Goal: Find specific page/section: Find specific page/section

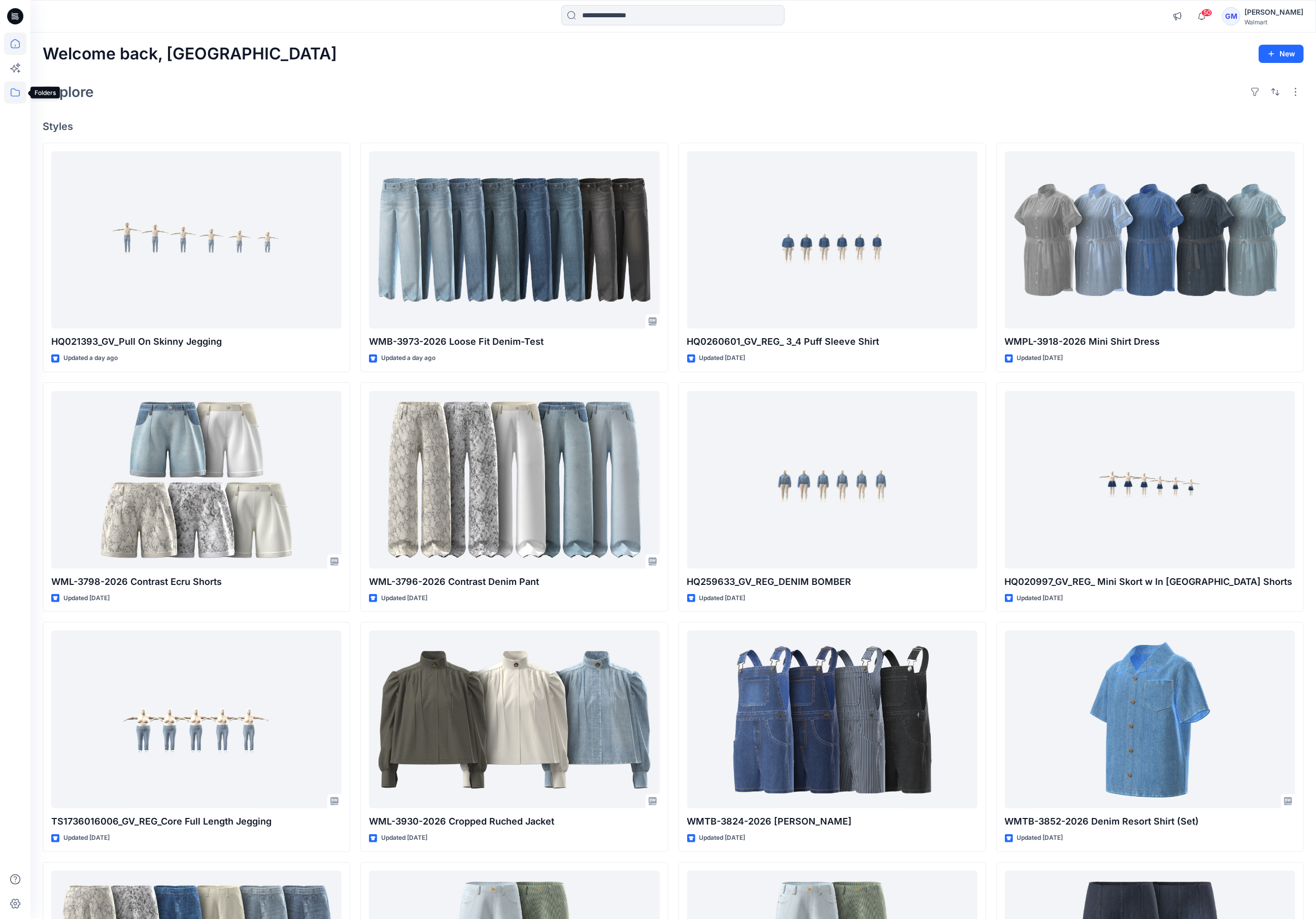
click at [12, 86] on icon at bounding box center [15, 92] width 22 height 22
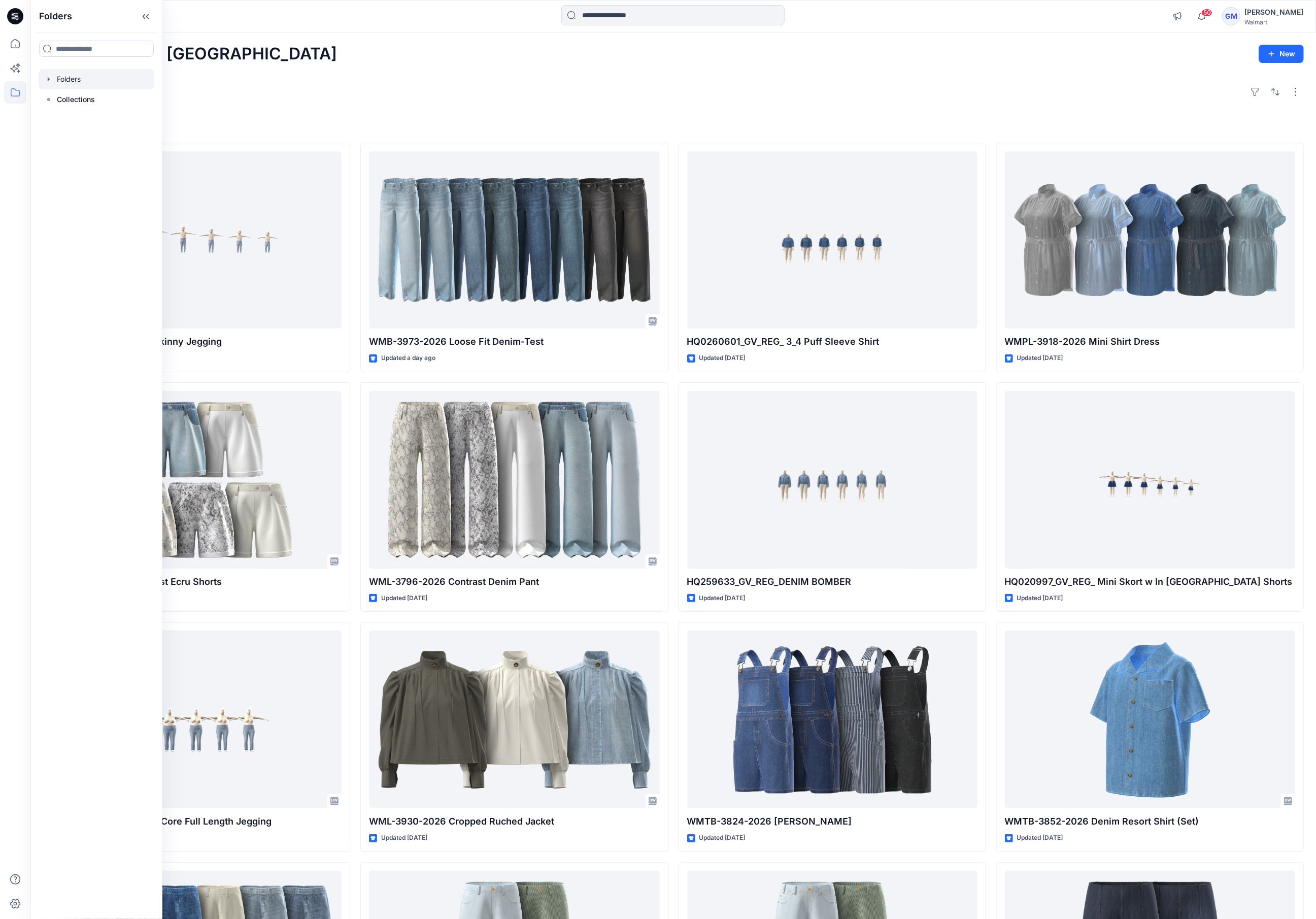
click at [84, 80] on div at bounding box center [96, 79] width 116 height 21
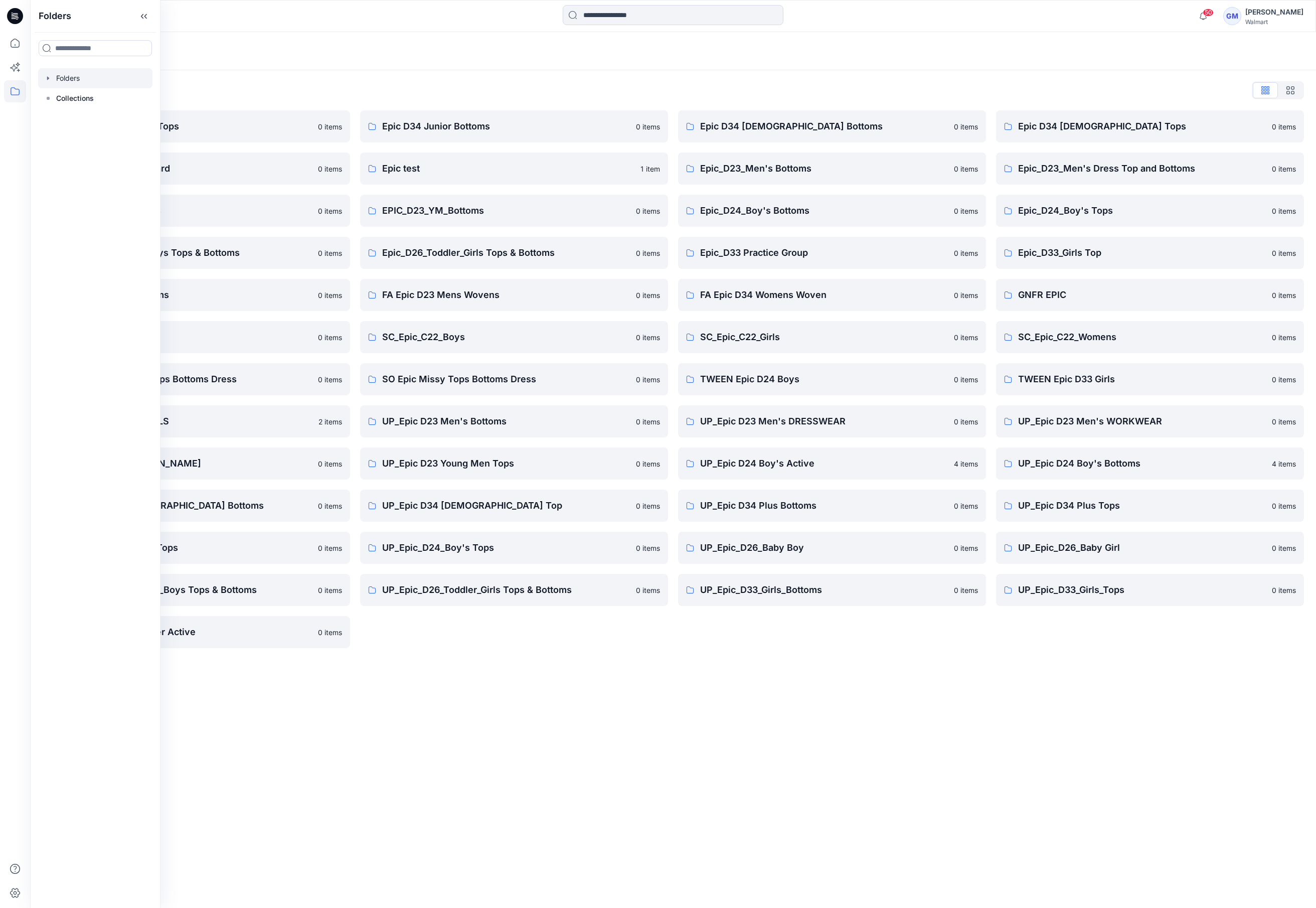
click at [362, 88] on div "Folders List" at bounding box center [673, 90] width 1262 height 16
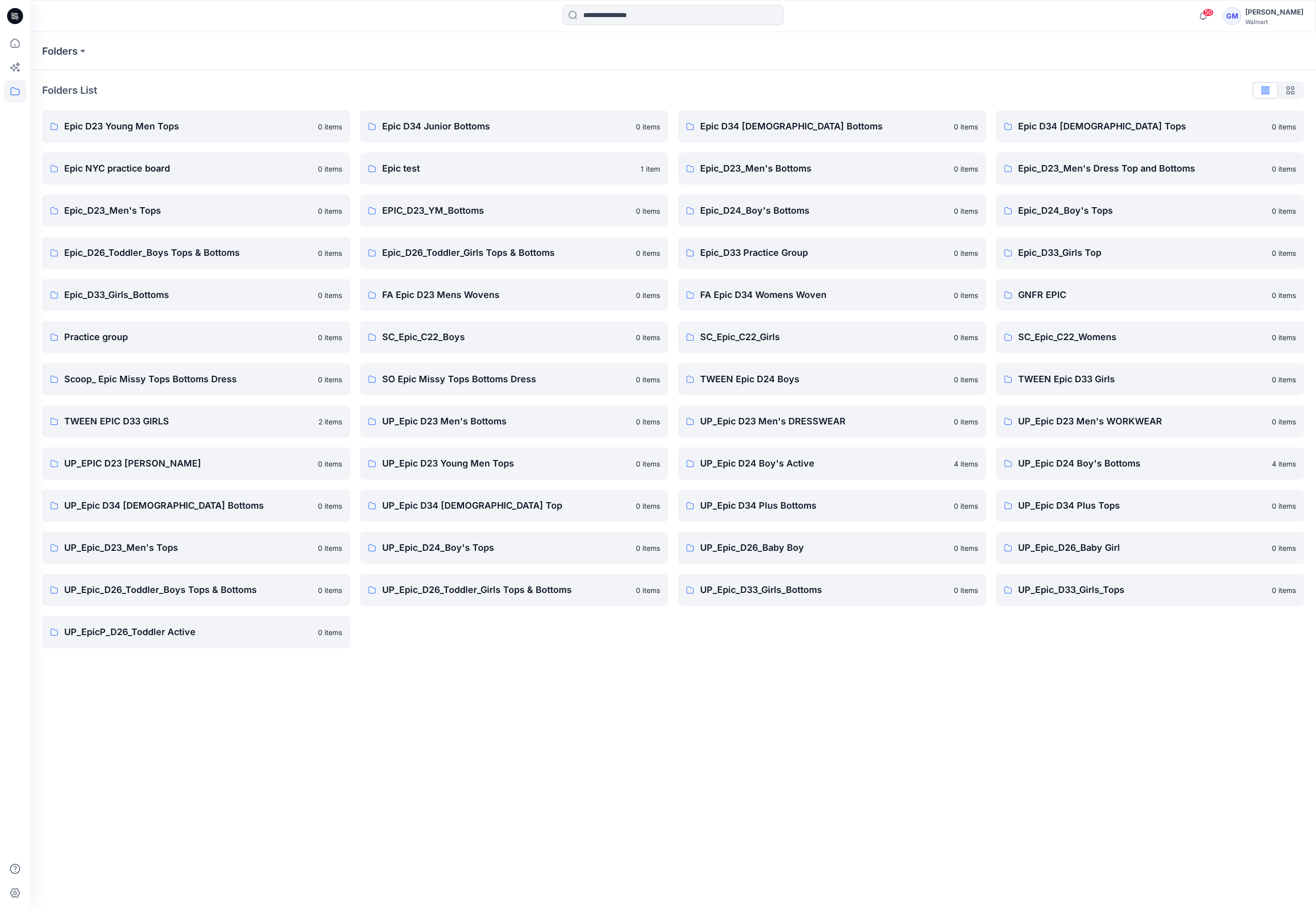
click at [939, 744] on div "Folders Folders List Epic D23 Young Men Tops 0 items Epic NYC practice board 0 …" at bounding box center [673, 470] width 1286 height 876
click at [277, 599] on link "UP_Epic_D26_Toddler_Boys Tops & Bottoms 0 items" at bounding box center [196, 590] width 308 height 32
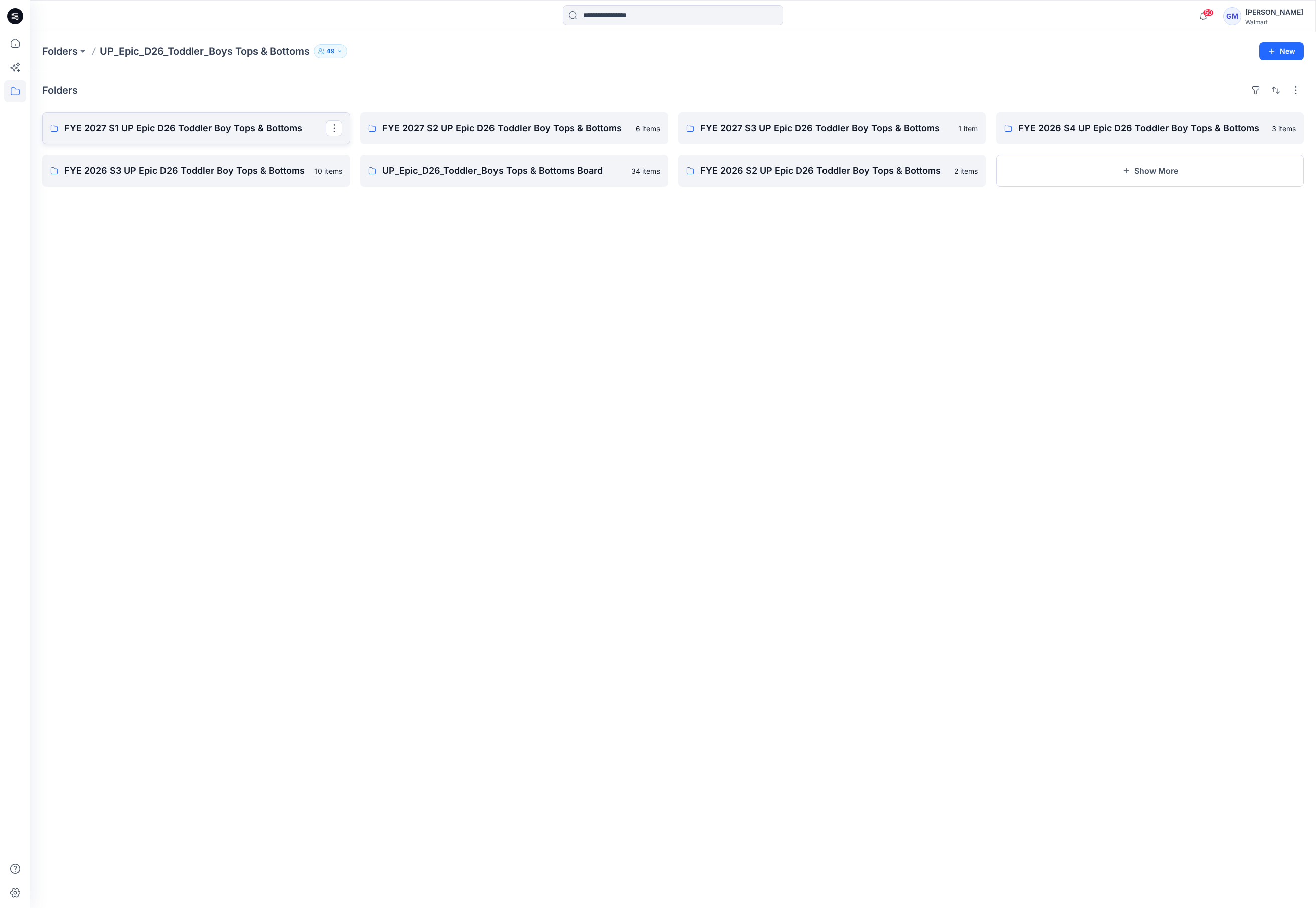
click at [218, 133] on p "FYE 2027 S1 UP Epic D26 Toddler Boy Tops & Bottoms" at bounding box center [195, 129] width 262 height 14
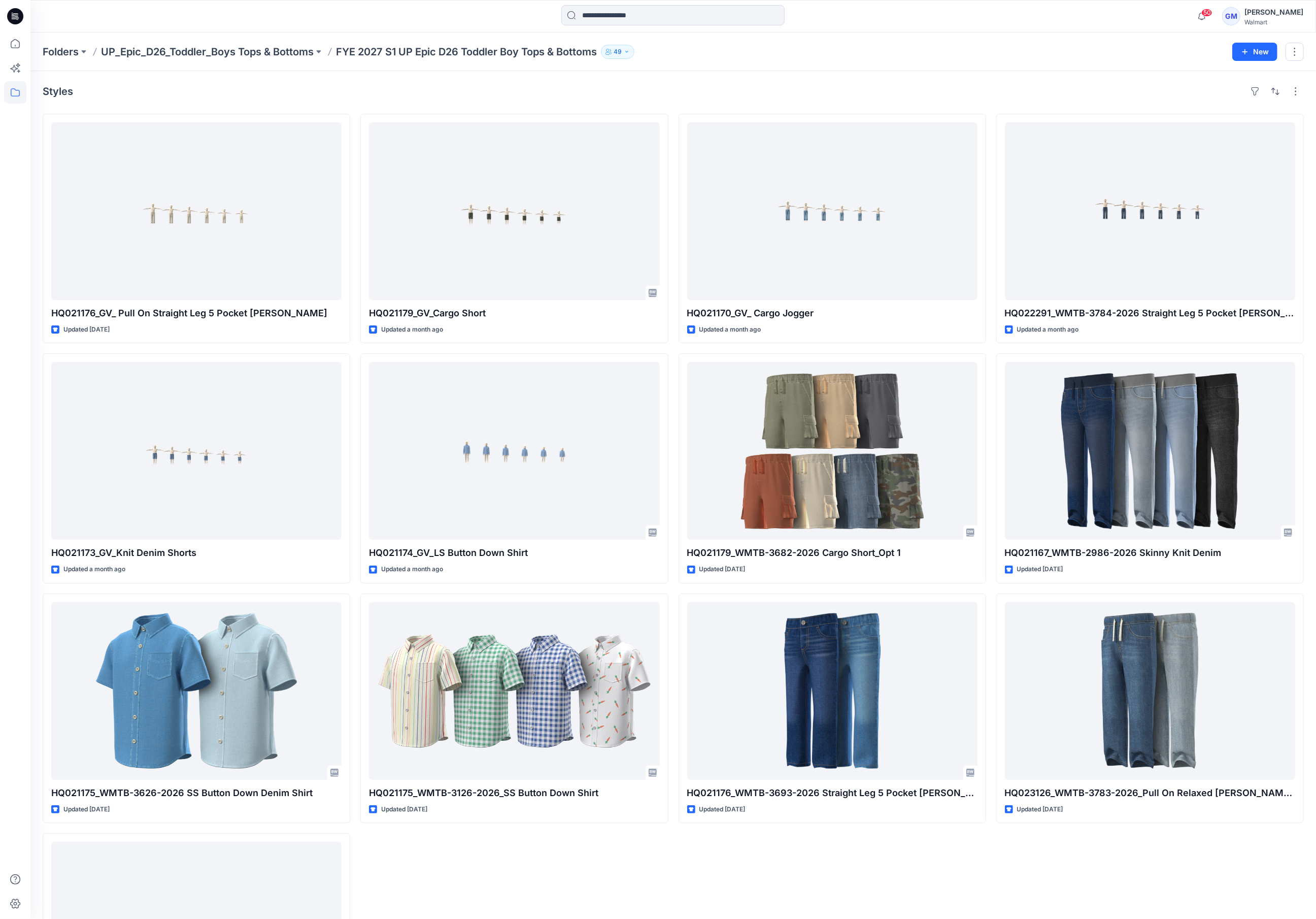
click at [647, 93] on div "Styles" at bounding box center [673, 91] width 1261 height 16
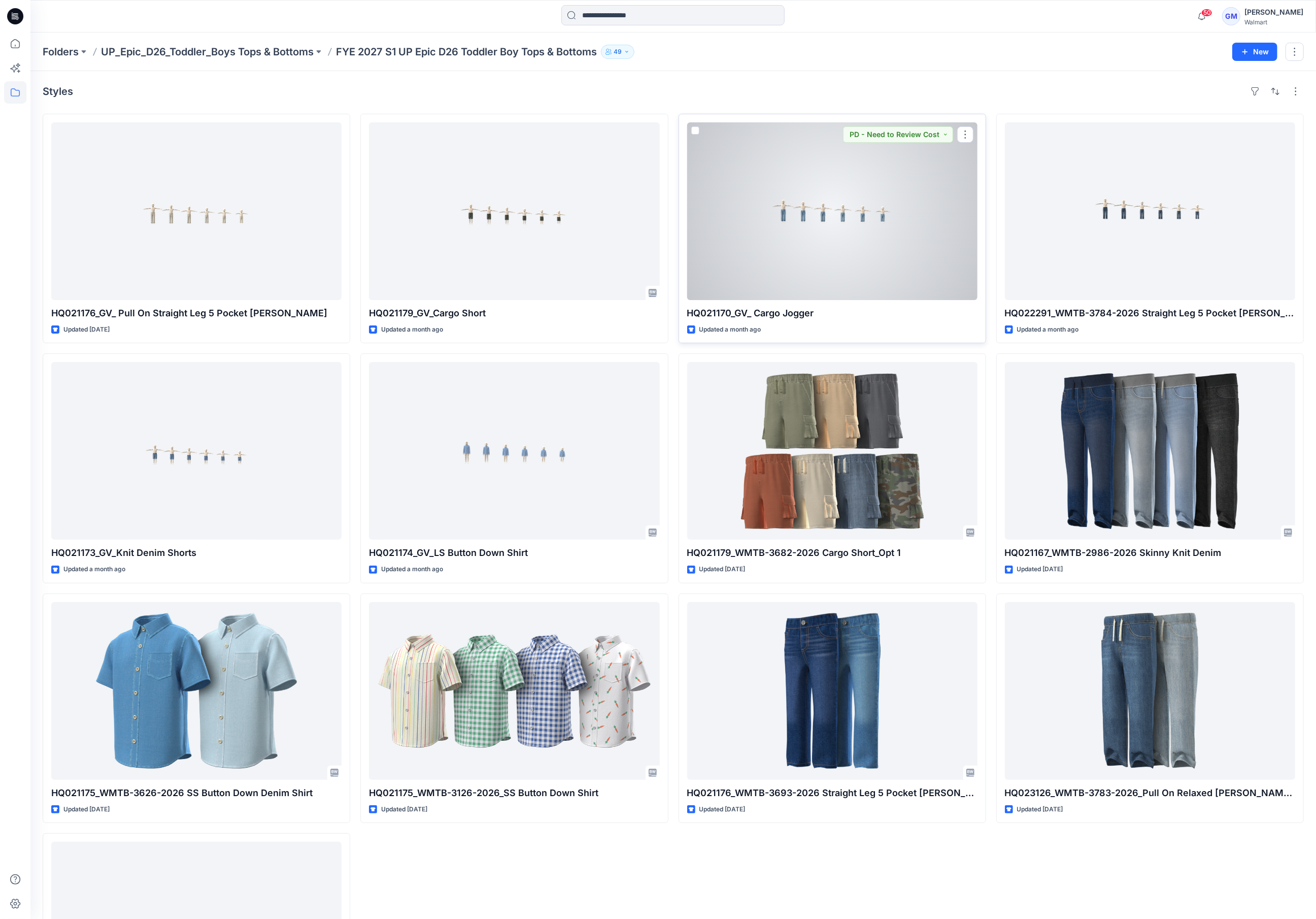
click at [783, 244] on div at bounding box center [832, 211] width 290 height 178
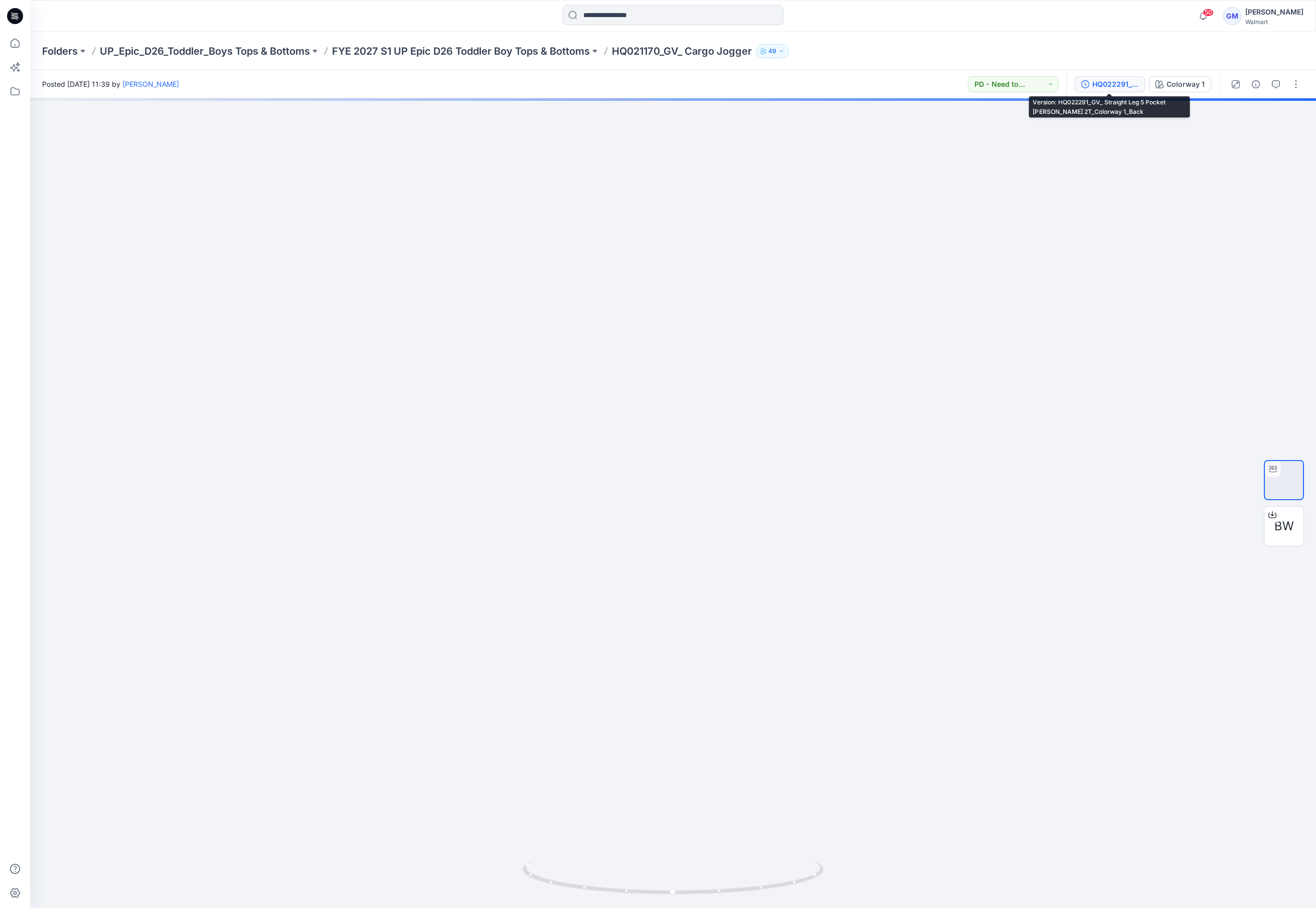
click at [1111, 79] on div "HQ022291_GV_ Straight Leg 5 Pocket Jean 2T_Colorway 1_Back" at bounding box center [1115, 84] width 46 height 11
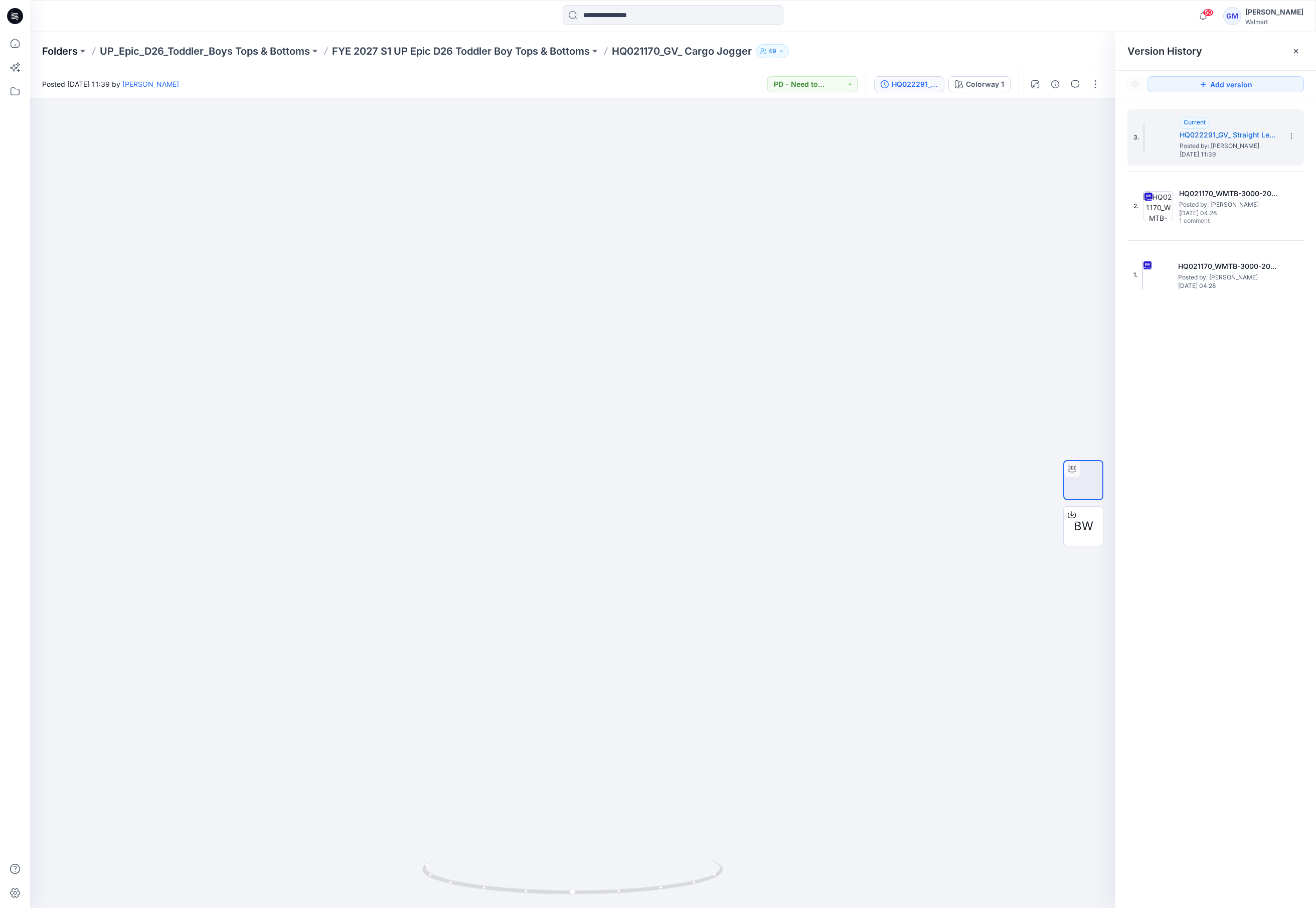
click at [61, 52] on p "Folders" at bounding box center [60, 51] width 36 height 14
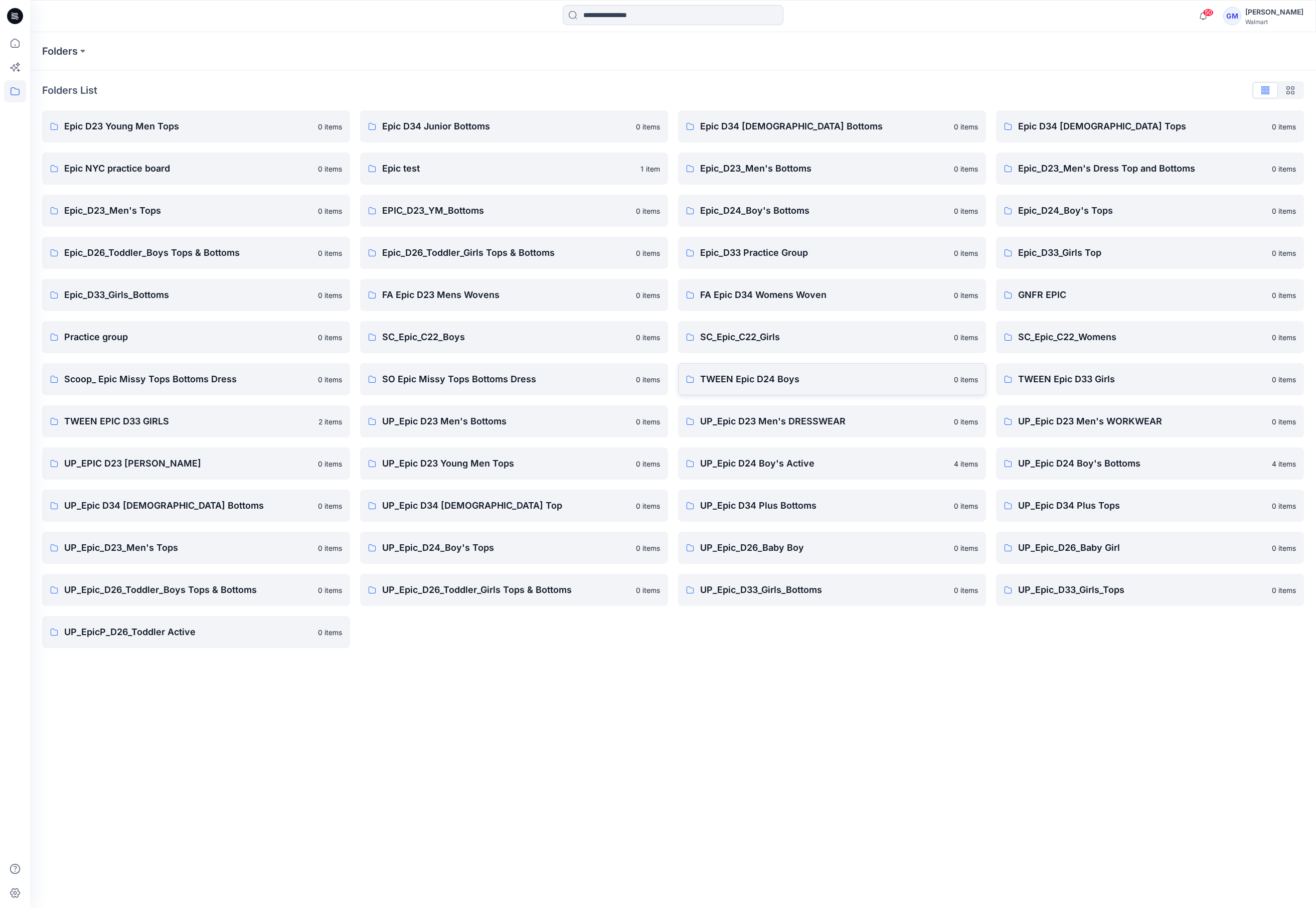
click at [853, 381] on p "TWEEN Epic D24 Boys" at bounding box center [824, 379] width 248 height 14
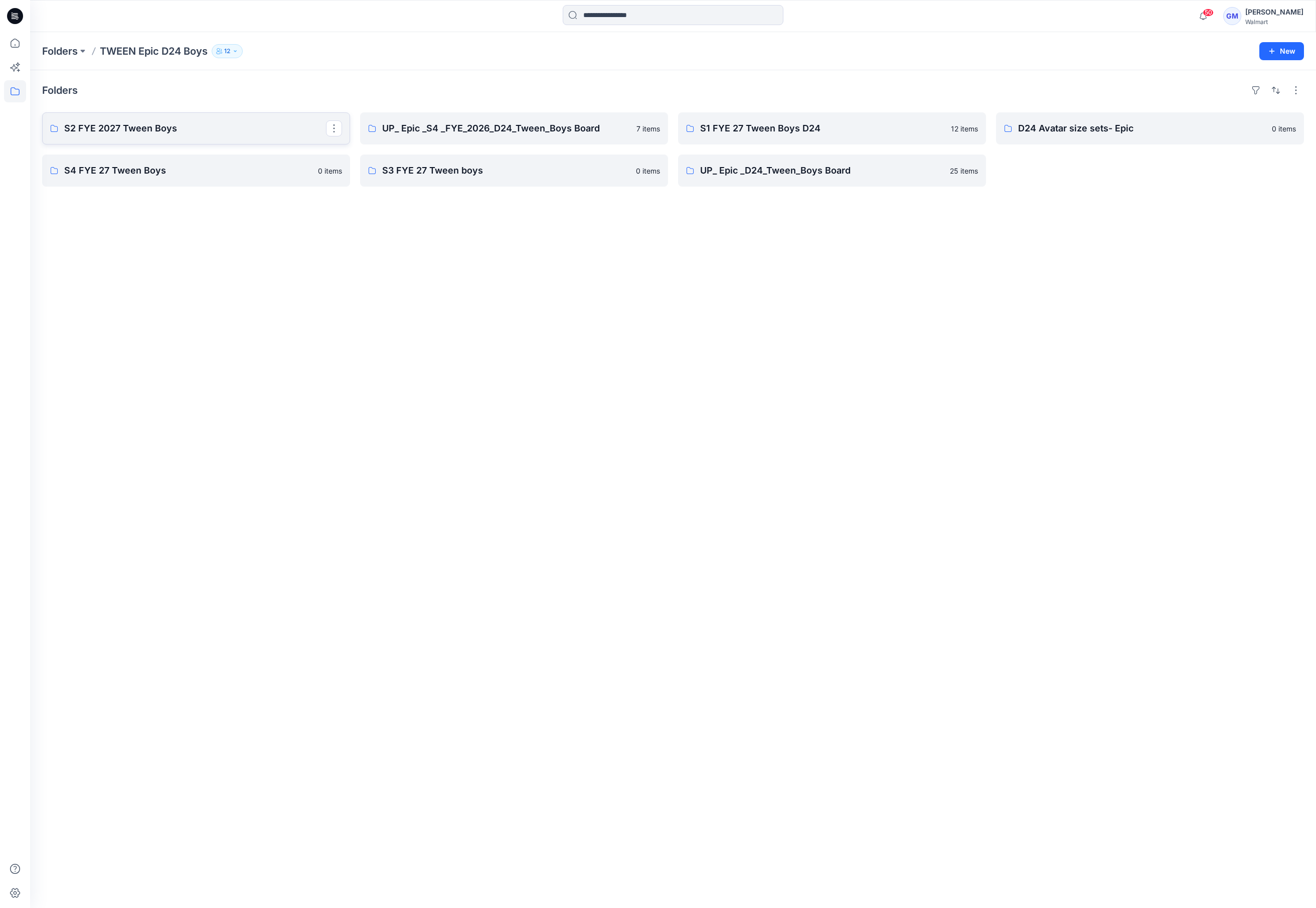
click at [177, 136] on link "S2 FYE 2027 Tween Boys" at bounding box center [196, 129] width 308 height 32
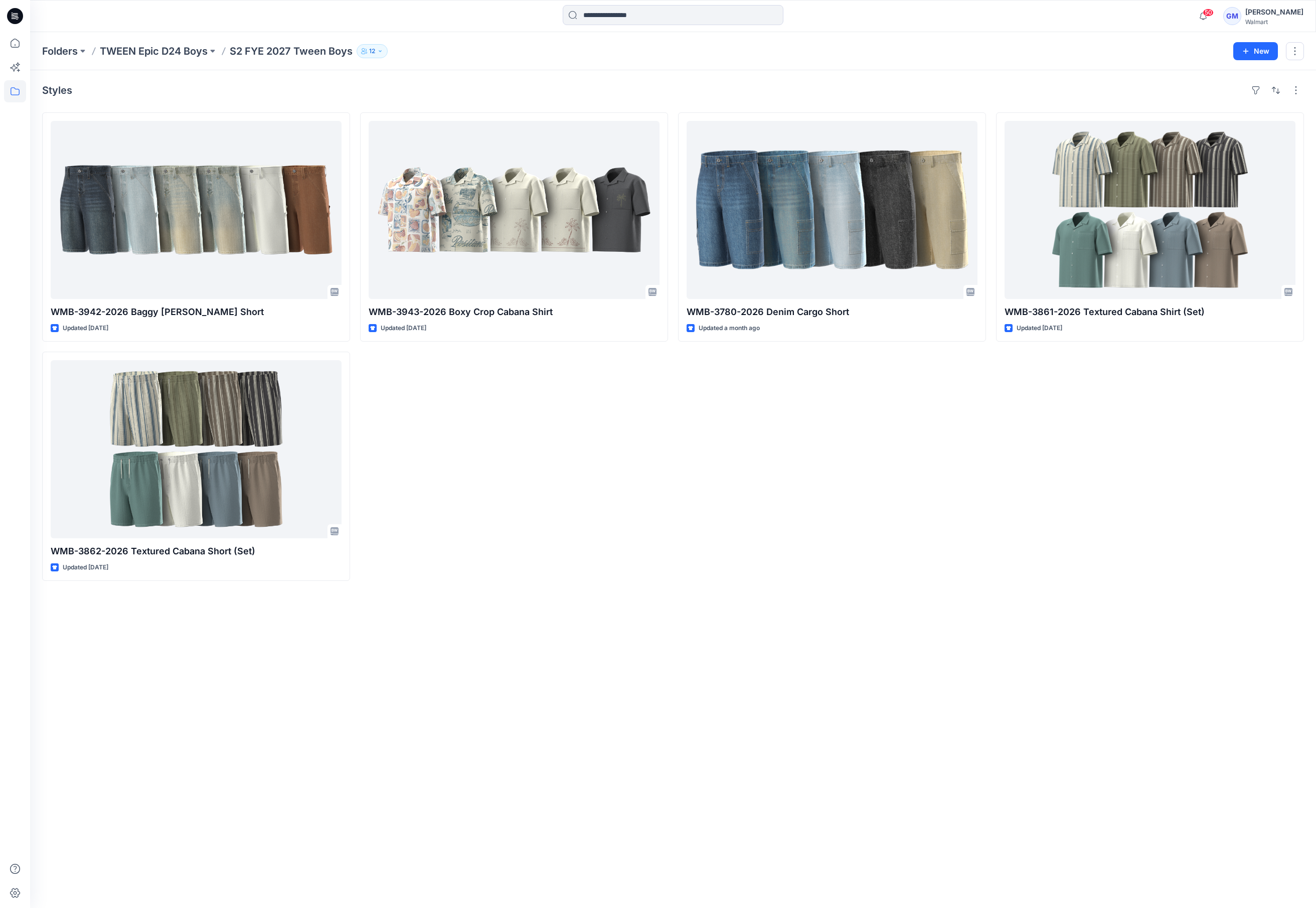
click at [480, 622] on div "Styles WMB-3942-2026 Baggy Carpenter Short Updated 15 days ago WMB-3862-2026 Te…" at bounding box center [673, 489] width 1286 height 838
click at [57, 56] on p "Folders" at bounding box center [60, 51] width 36 height 14
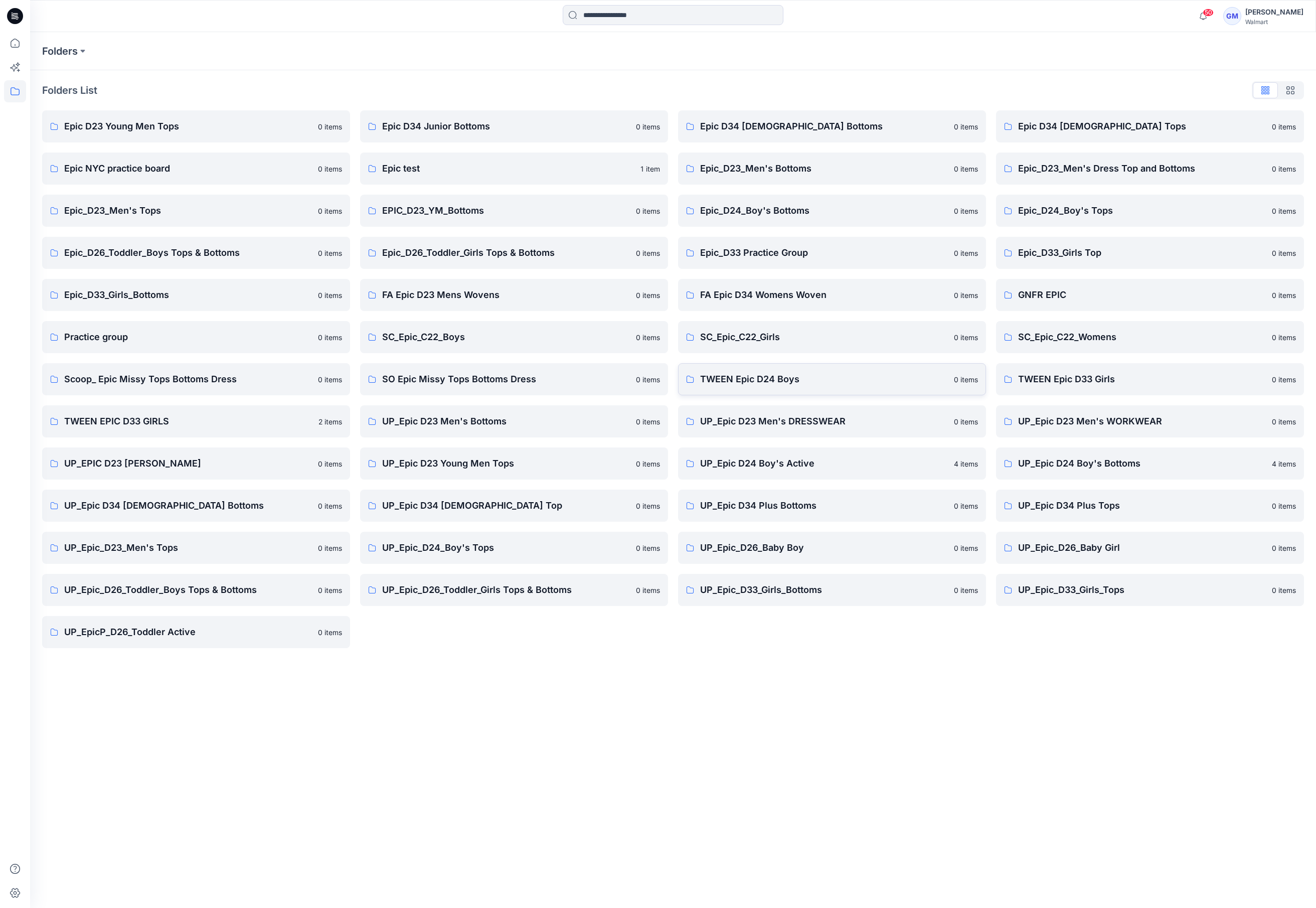
click at [725, 387] on link "TWEEN Epic D24 Boys 0 items" at bounding box center [832, 379] width 308 height 32
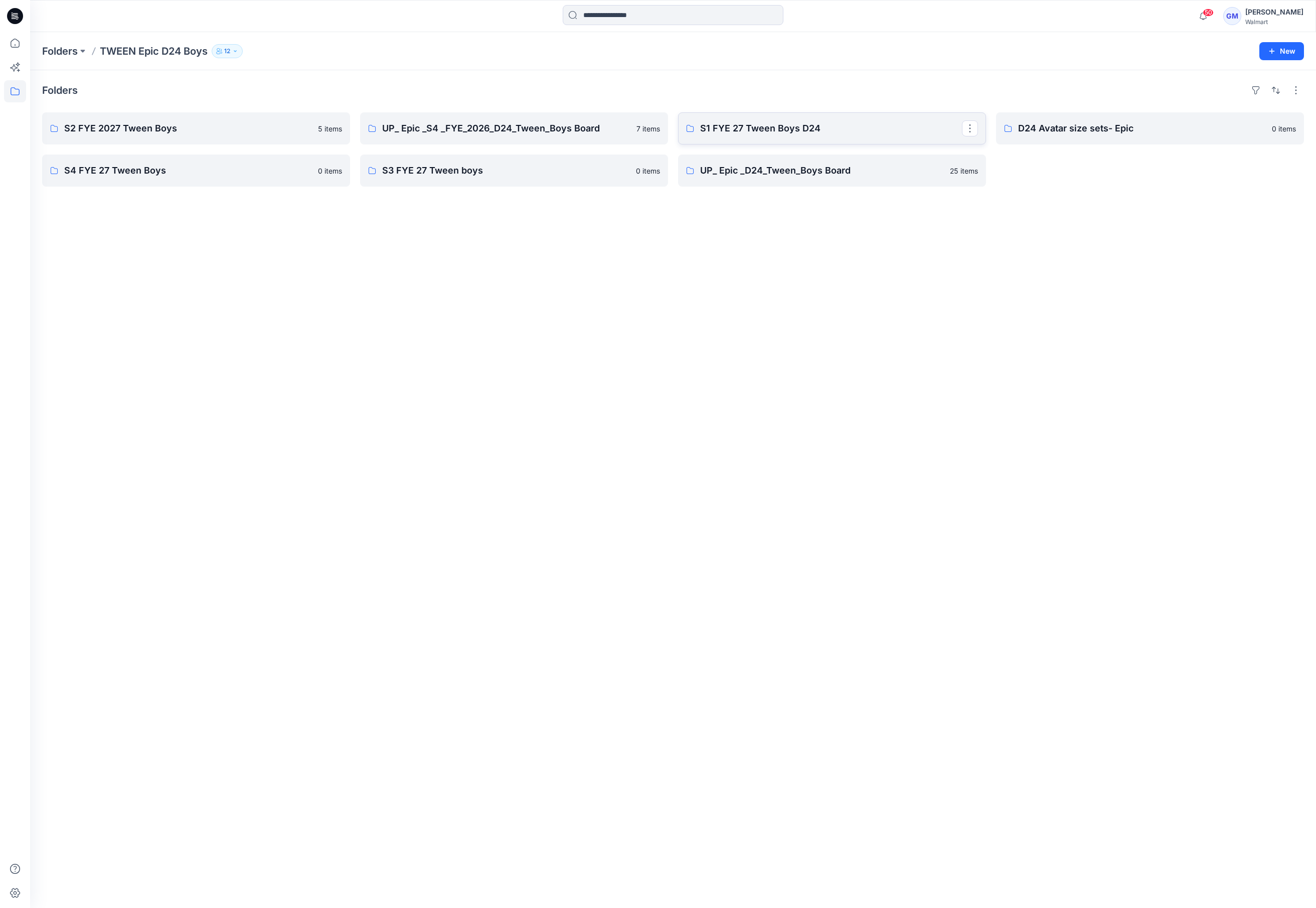
click at [801, 134] on p "S1 FYE 27 Tween Boys D24" at bounding box center [831, 129] width 262 height 14
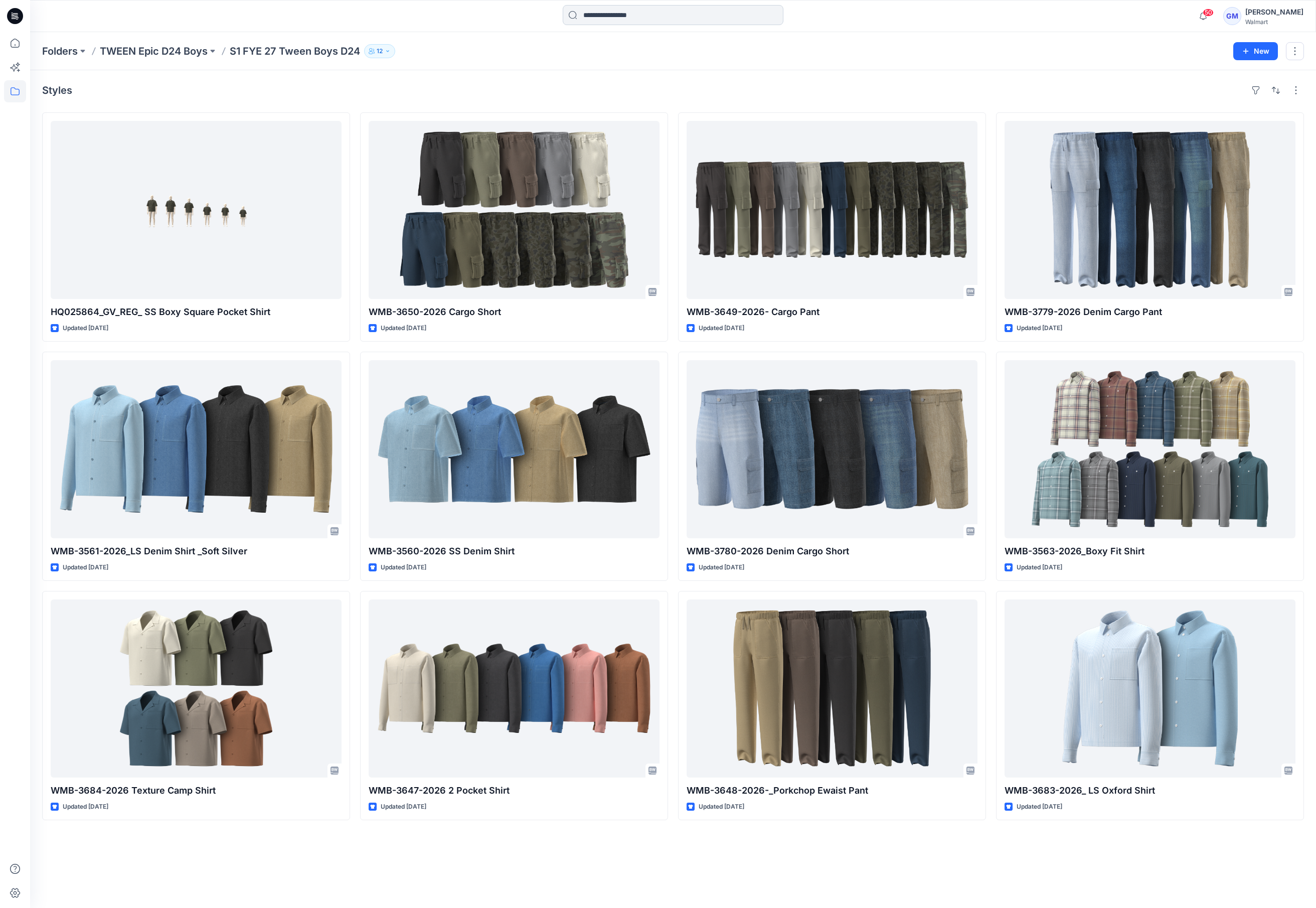
click at [622, 15] on input at bounding box center [673, 15] width 221 height 20
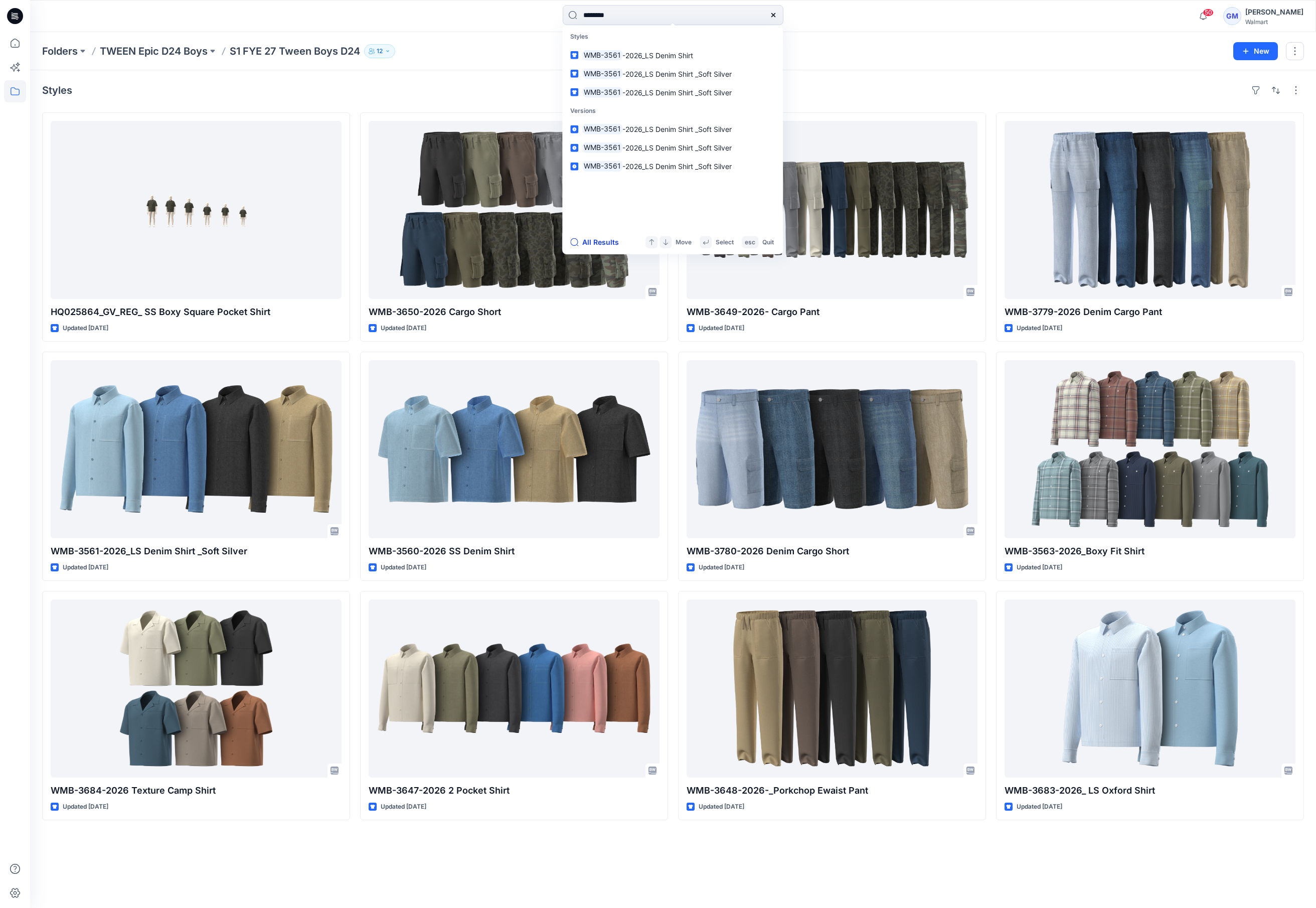
type input "********"
click at [609, 242] on button "All Results" at bounding box center [597, 242] width 55 height 12
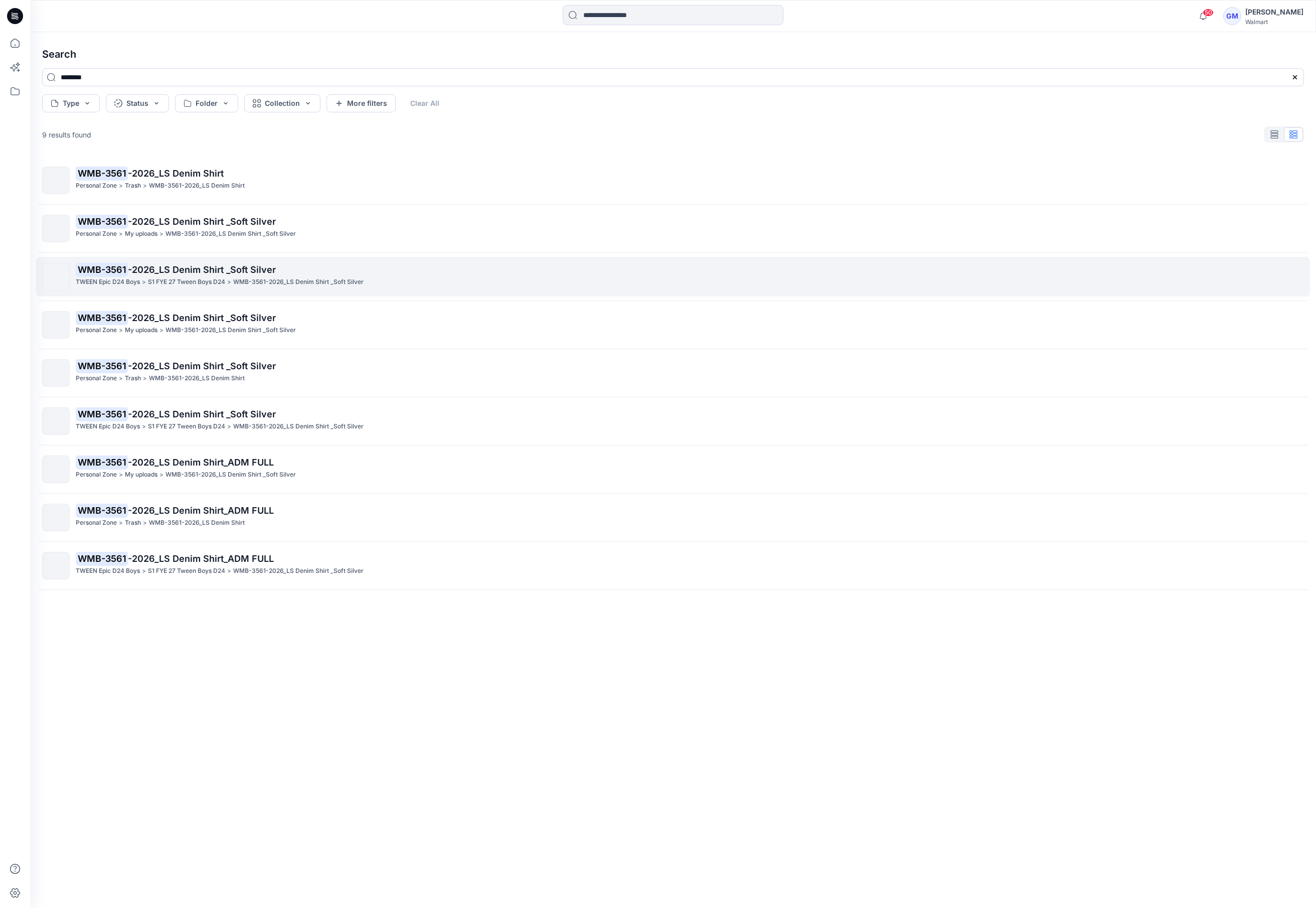
click at [221, 277] on p "WMB-3561 -2026_LS Denim Shirt _Soft Silver" at bounding box center [689, 270] width 1227 height 14
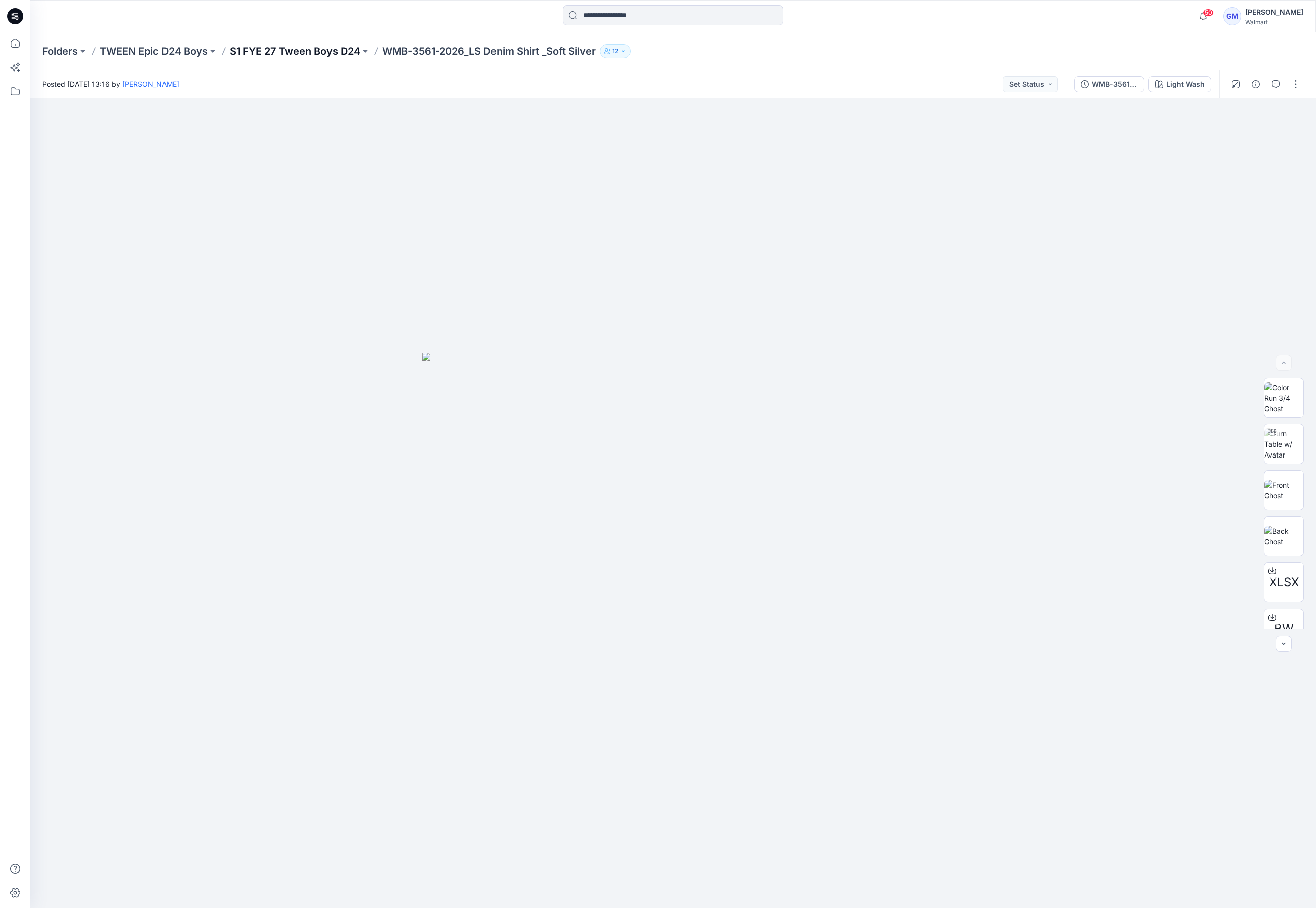
click at [317, 49] on p "S1 FYE 27 Tween Boys D24" at bounding box center [295, 51] width 130 height 14
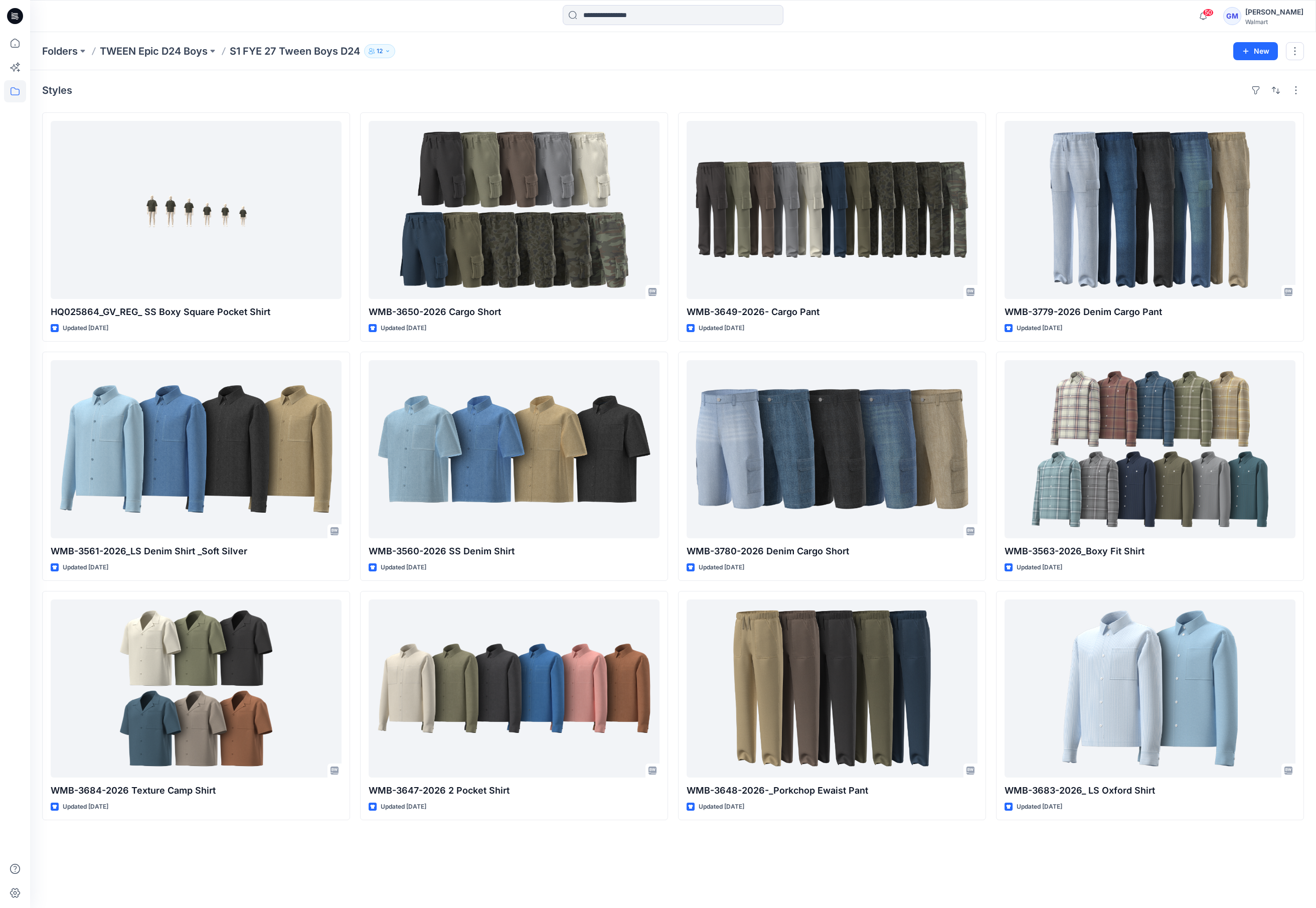
click at [879, 91] on div "Styles" at bounding box center [673, 90] width 1262 height 16
click at [19, 305] on div at bounding box center [15, 470] width 22 height 876
click at [65, 48] on p "Folders" at bounding box center [60, 51] width 36 height 14
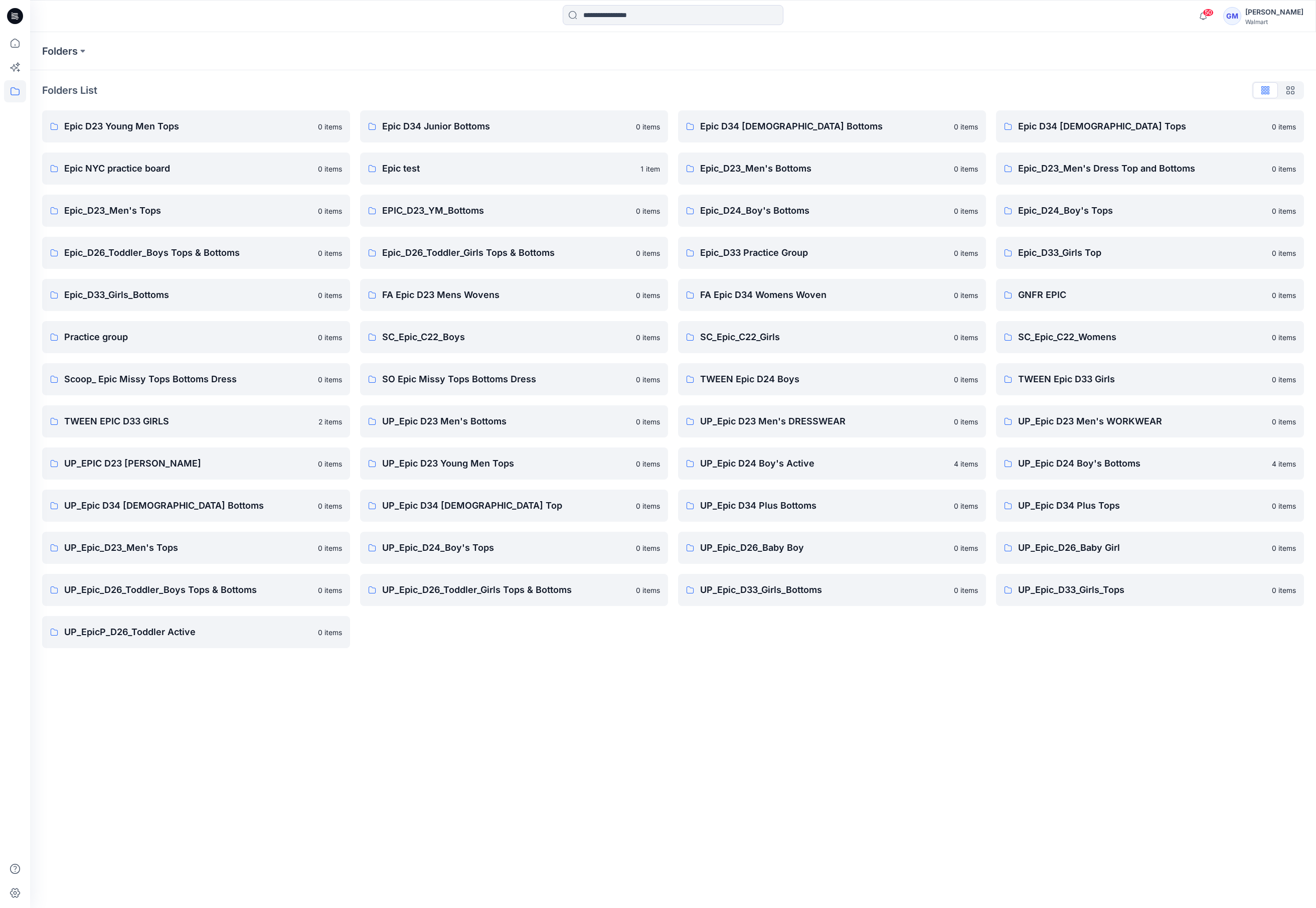
click at [759, 785] on div "Folders Folders List Epic D23 Young Men Tops 0 items Epic NYC practice board 0 …" at bounding box center [673, 470] width 1286 height 876
click at [514, 457] on p "UP_Epic D23 Young Men Tops" at bounding box center [506, 464] width 248 height 14
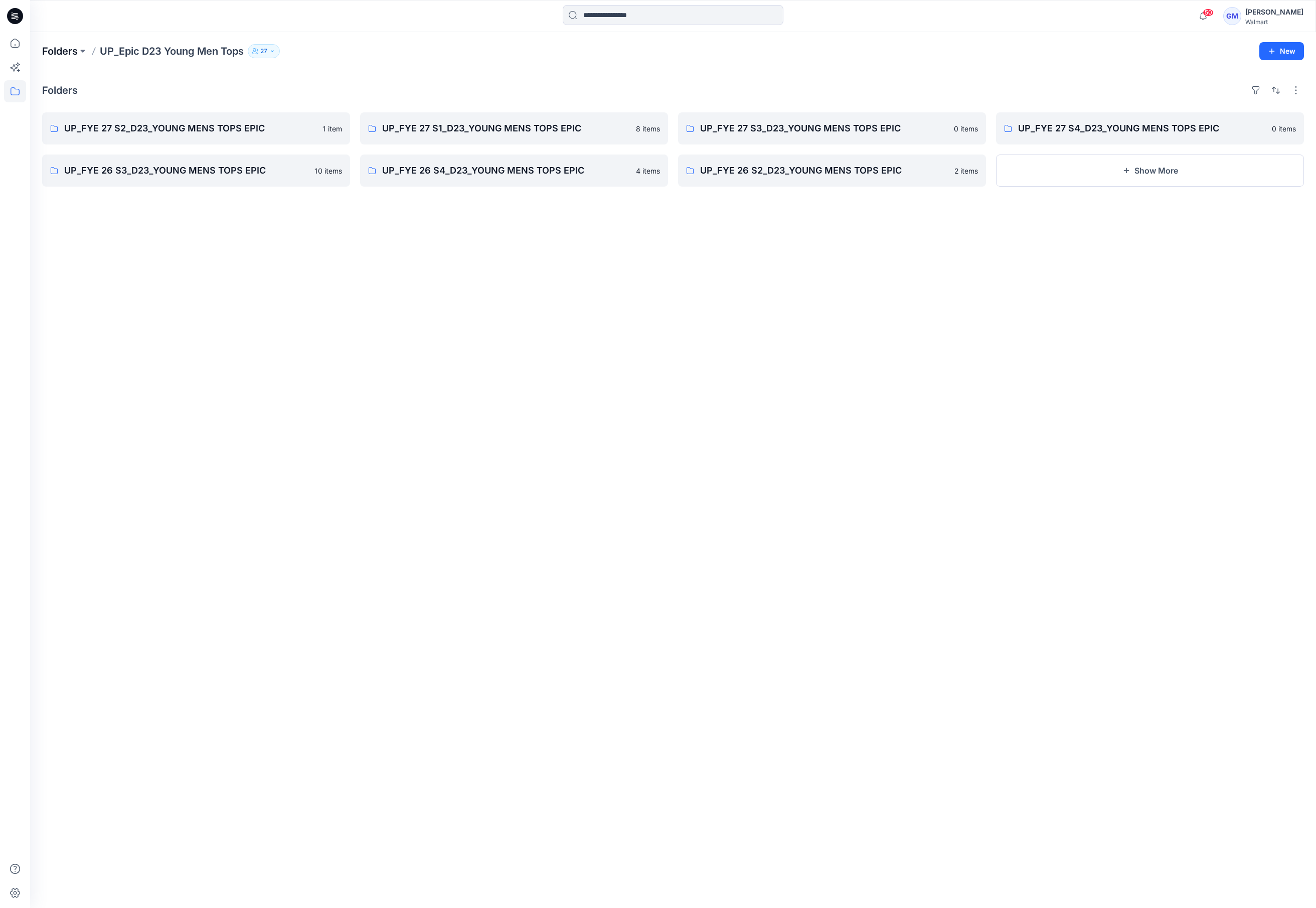
click at [73, 54] on p "Folders" at bounding box center [60, 51] width 36 height 14
